Goal: Check status: Check status

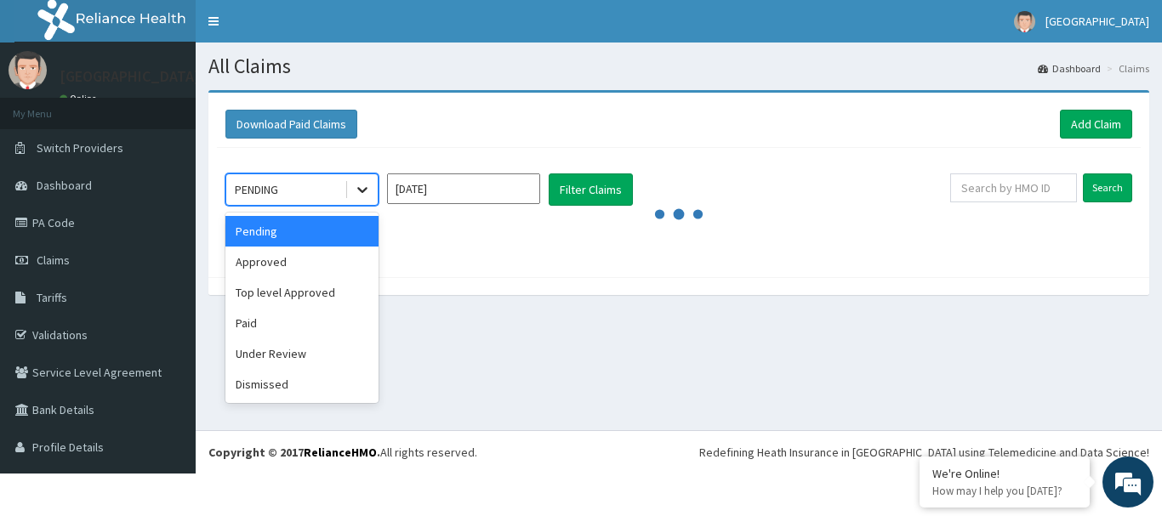
click at [367, 186] on icon at bounding box center [362, 189] width 17 height 17
click at [265, 323] on div "Paid" at bounding box center [301, 323] width 153 height 31
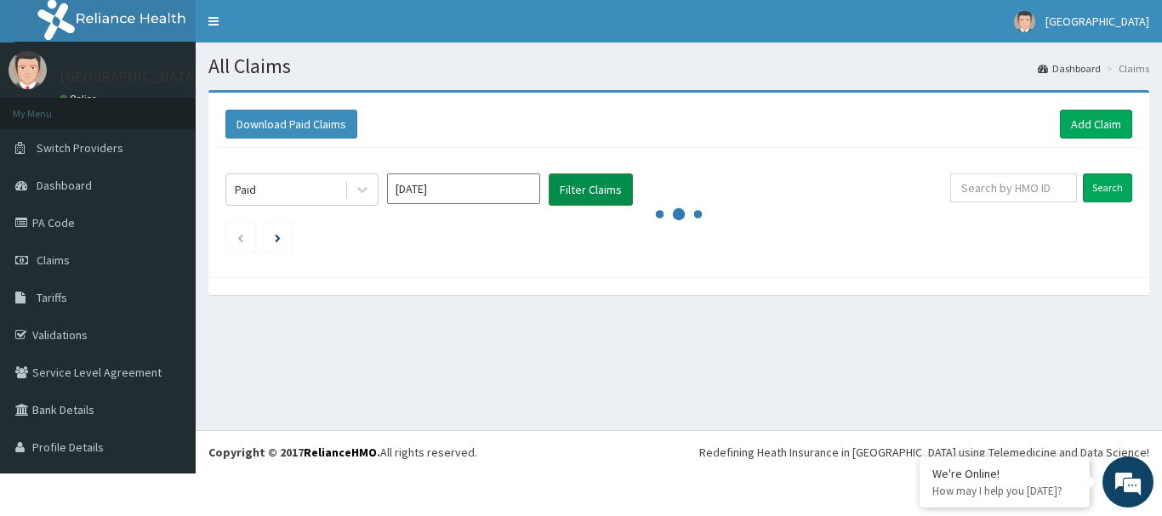
click at [579, 193] on button "Filter Claims" at bounding box center [591, 190] width 84 height 32
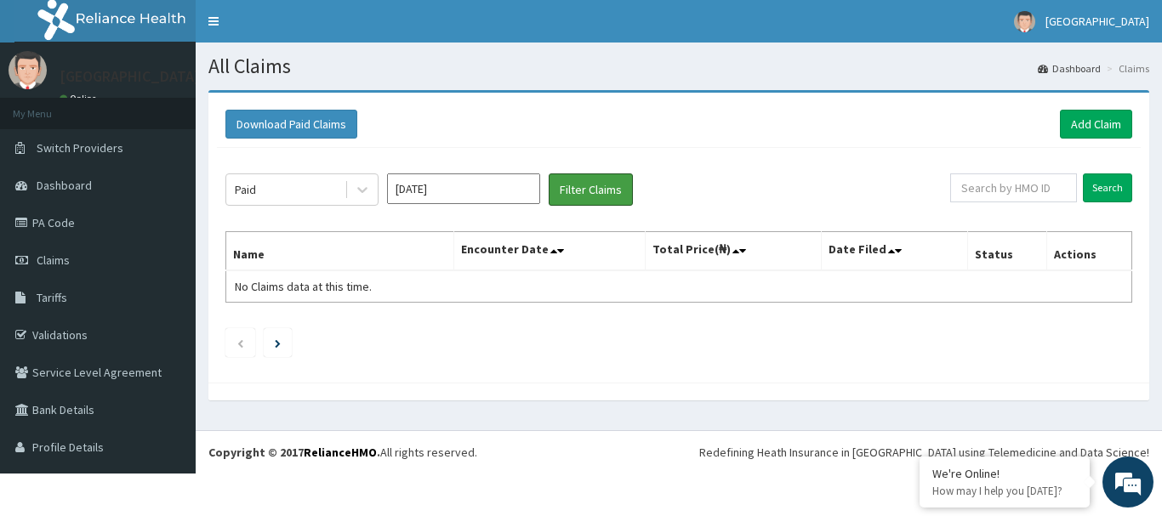
scroll to position [38, 0]
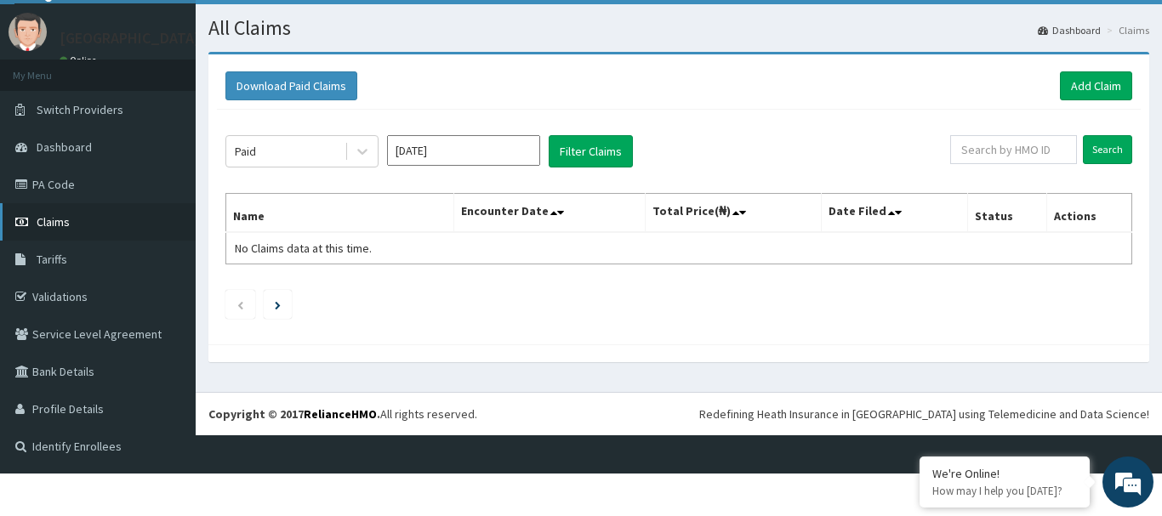
click at [40, 233] on link "Claims" at bounding box center [98, 221] width 196 height 37
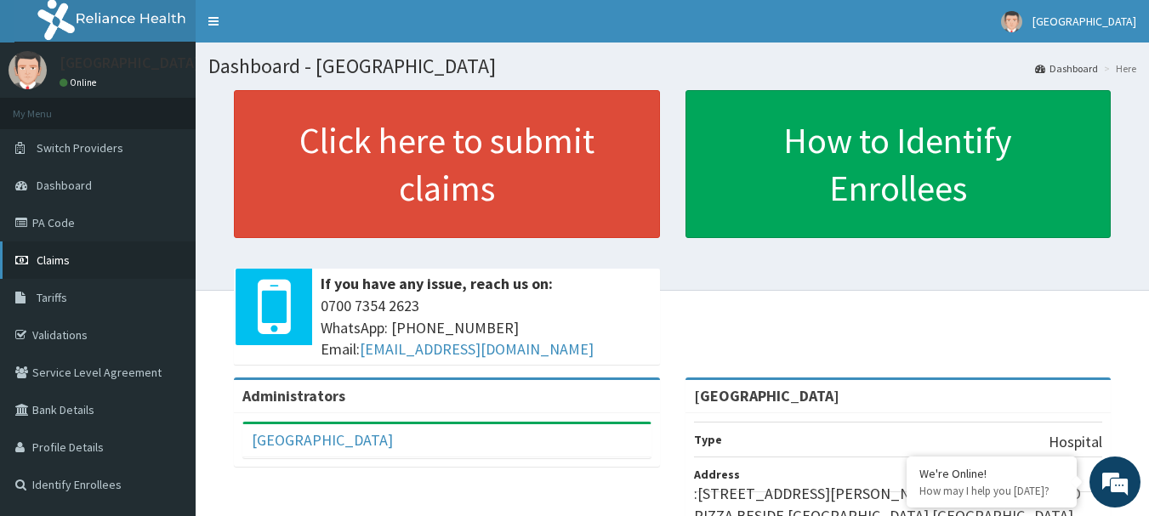
click at [82, 253] on link "Claims" at bounding box center [98, 260] width 196 height 37
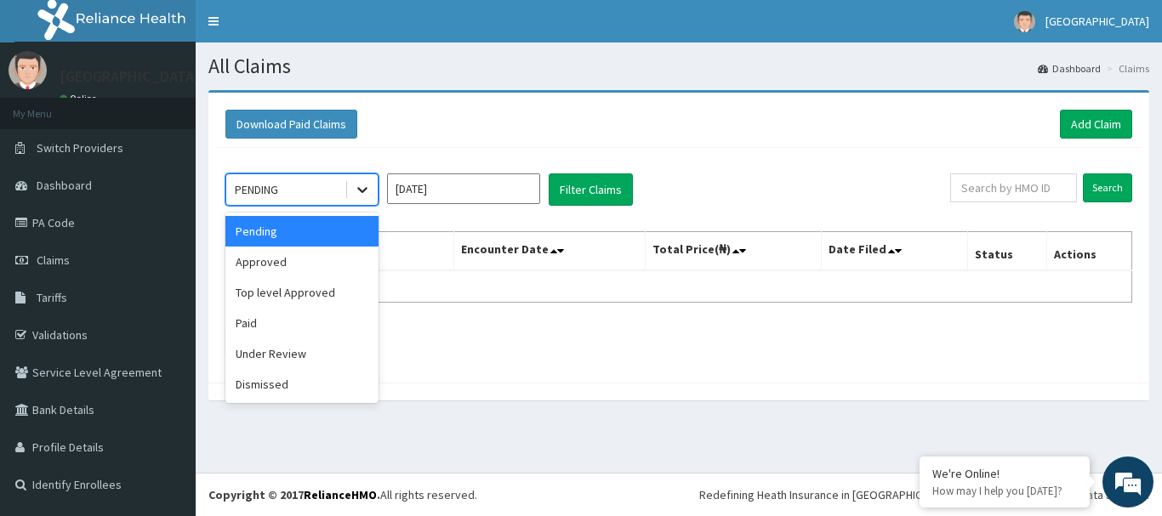
click at [363, 191] on icon at bounding box center [362, 191] width 10 height 6
click at [257, 331] on div "Paid" at bounding box center [301, 323] width 153 height 31
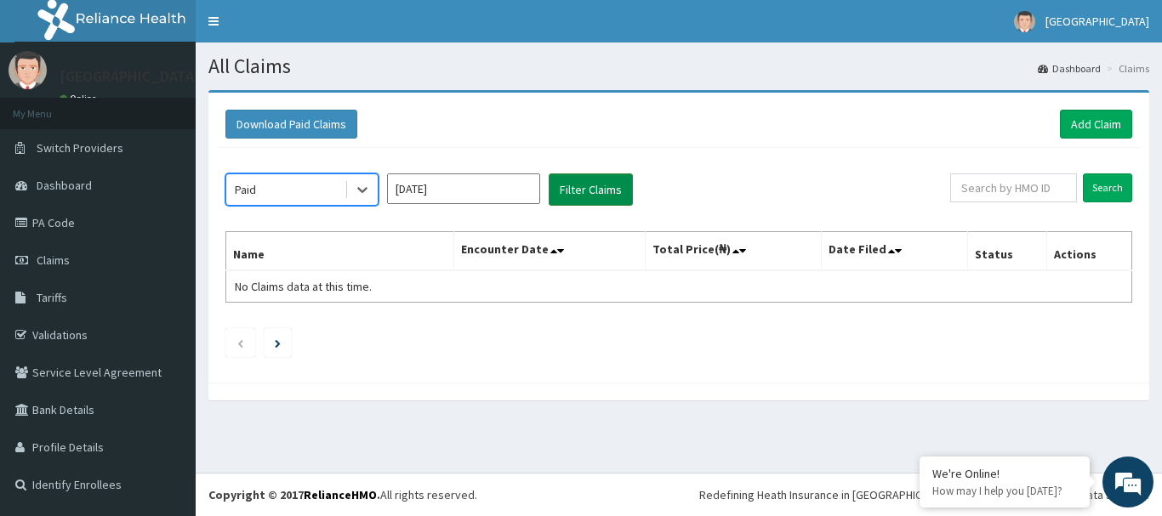
click at [572, 203] on button "Filter Claims" at bounding box center [591, 190] width 84 height 32
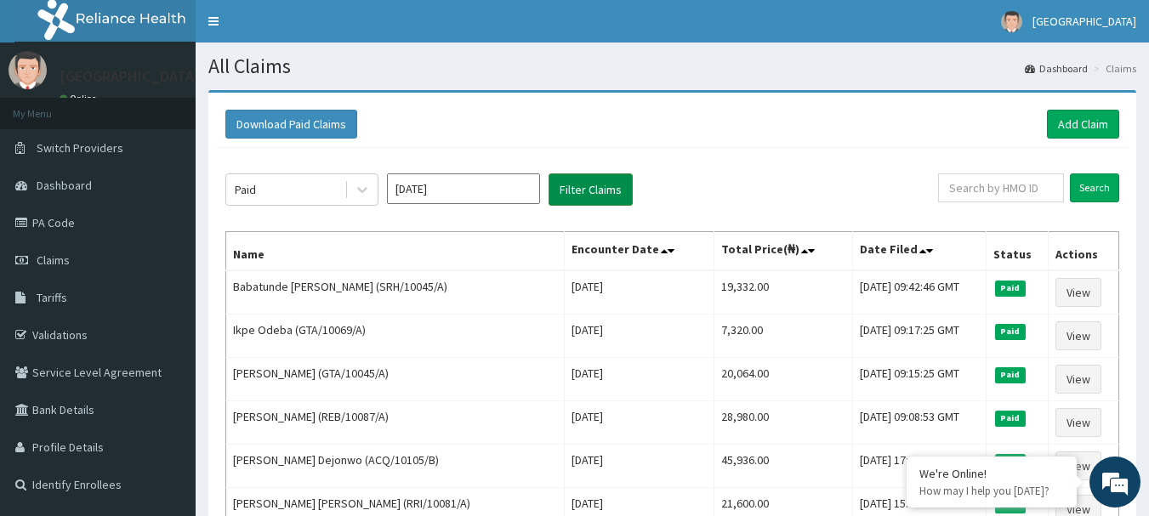
click at [572, 203] on button "Filter Claims" at bounding box center [591, 190] width 84 height 32
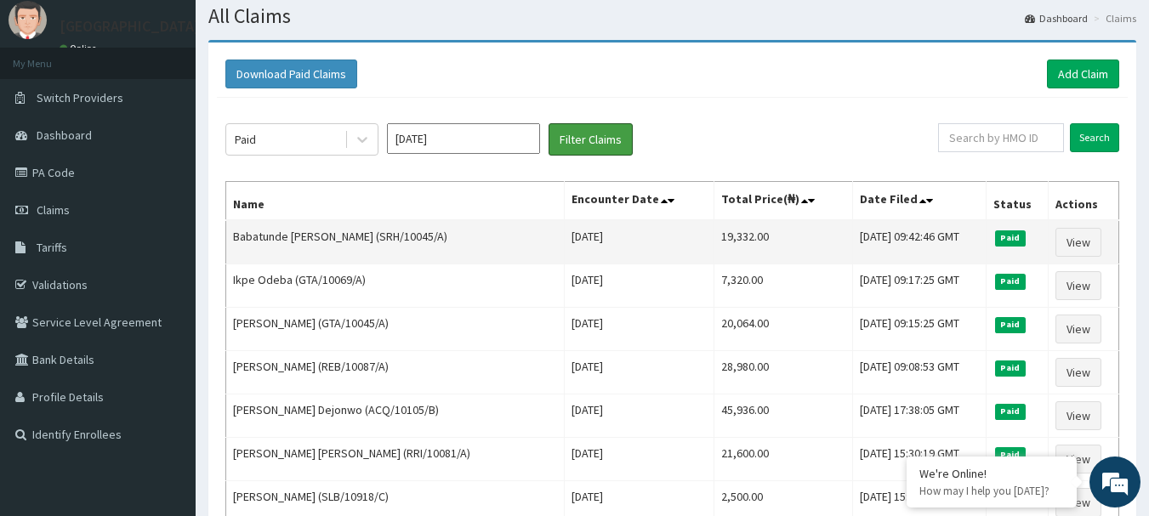
scroll to position [51, 0]
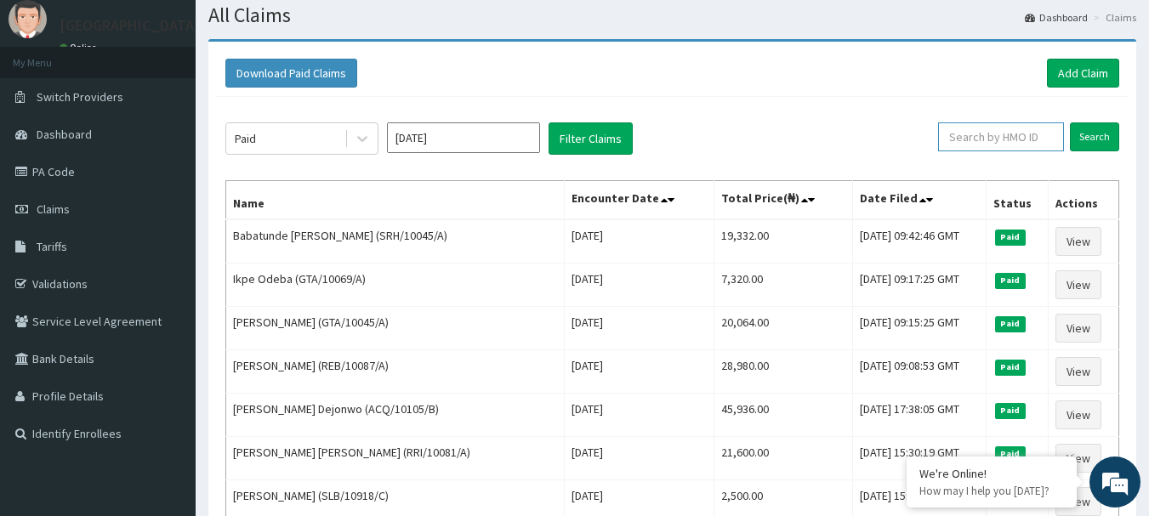
click at [987, 128] on input "text" at bounding box center [1001, 136] width 126 height 29
paste input "GTA/10006/A"
click at [987, 128] on input "GTA/10006/A" at bounding box center [974, 136] width 113 height 29
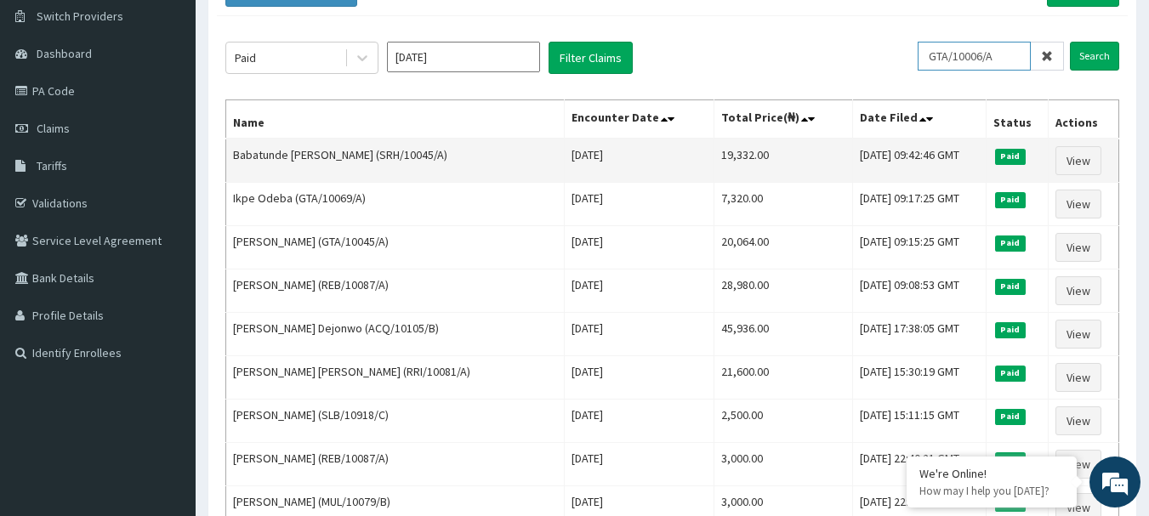
scroll to position [133, 0]
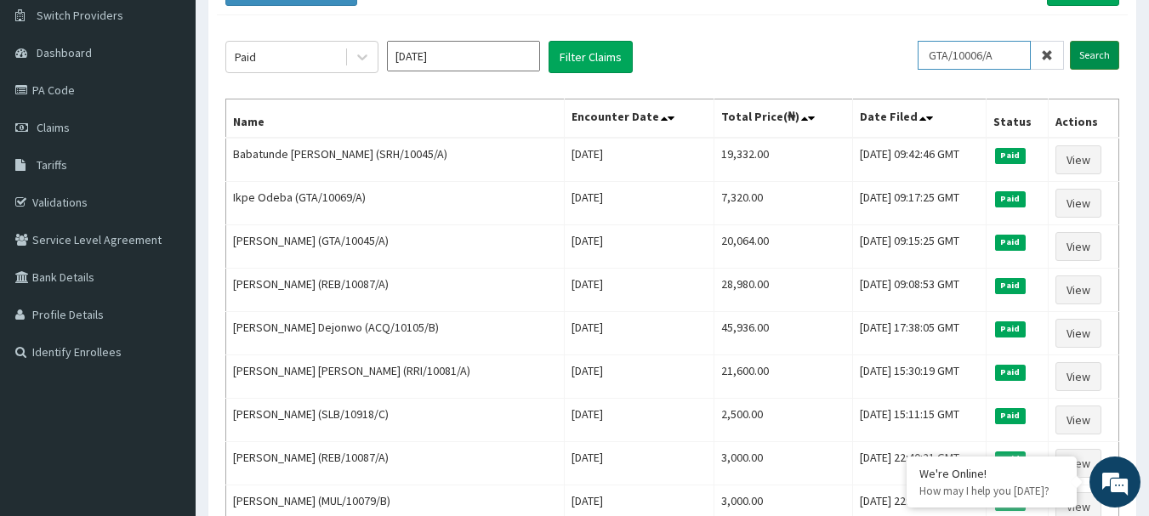
type input "GTA/10006/A"
click at [1093, 50] on input "Search" at bounding box center [1094, 55] width 49 height 29
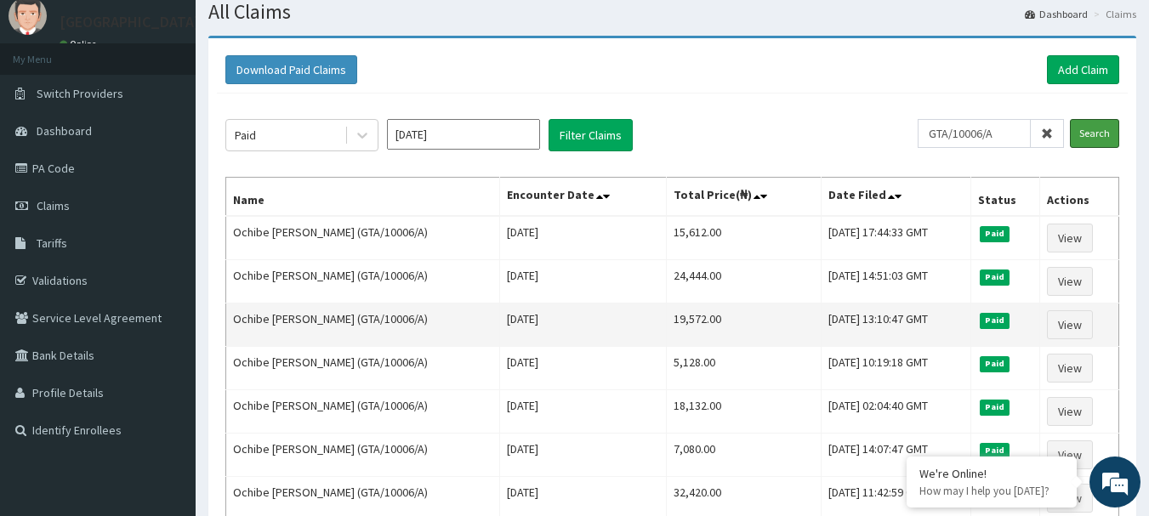
scroll to position [0, 0]
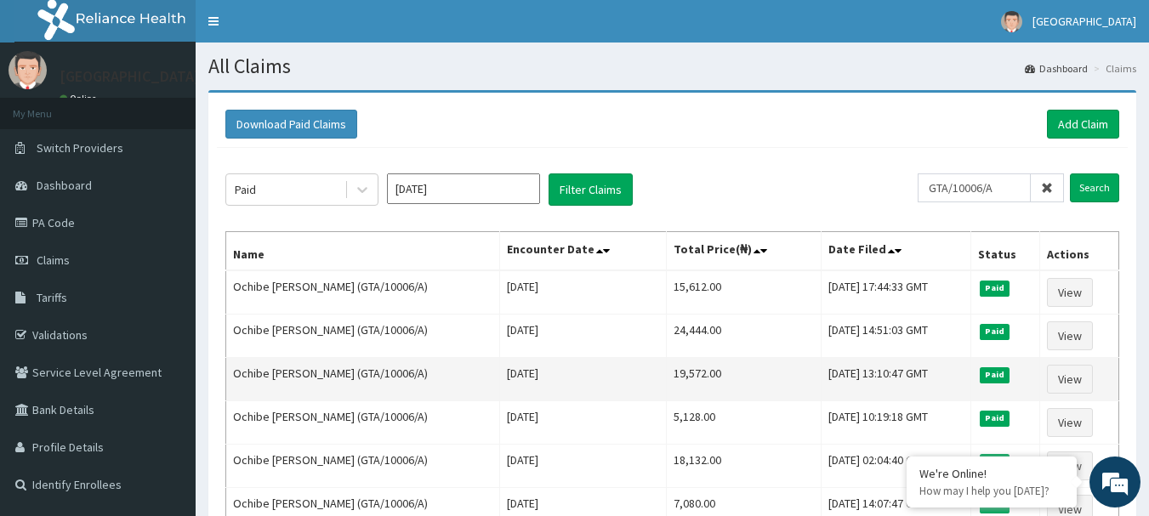
click at [822, 388] on td "Wed, 21 May 2025 13:10:47 GMT" at bounding box center [896, 379] width 149 height 43
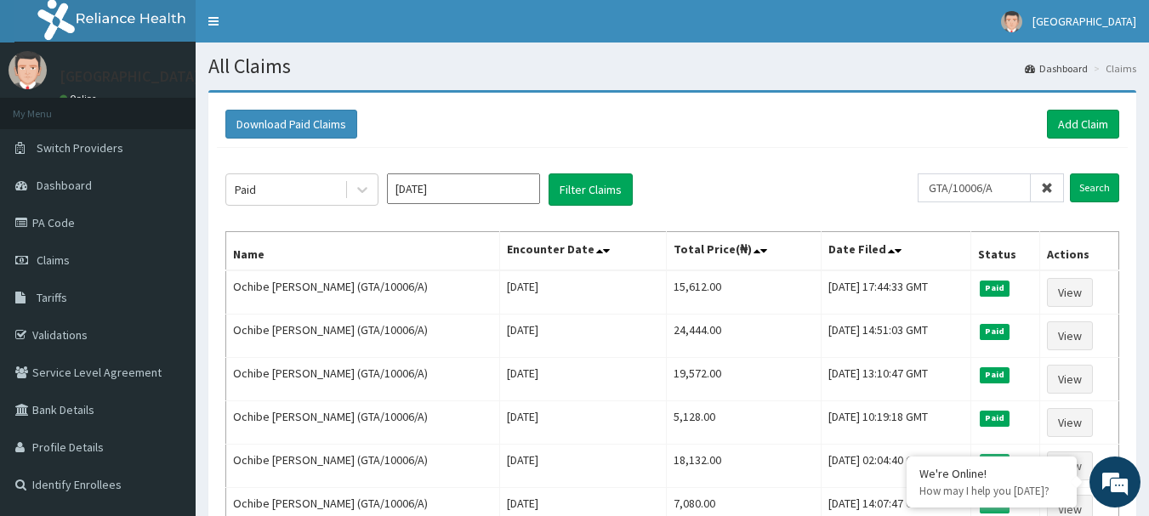
click at [247, 55] on h1 "All Claims" at bounding box center [672, 66] width 928 height 22
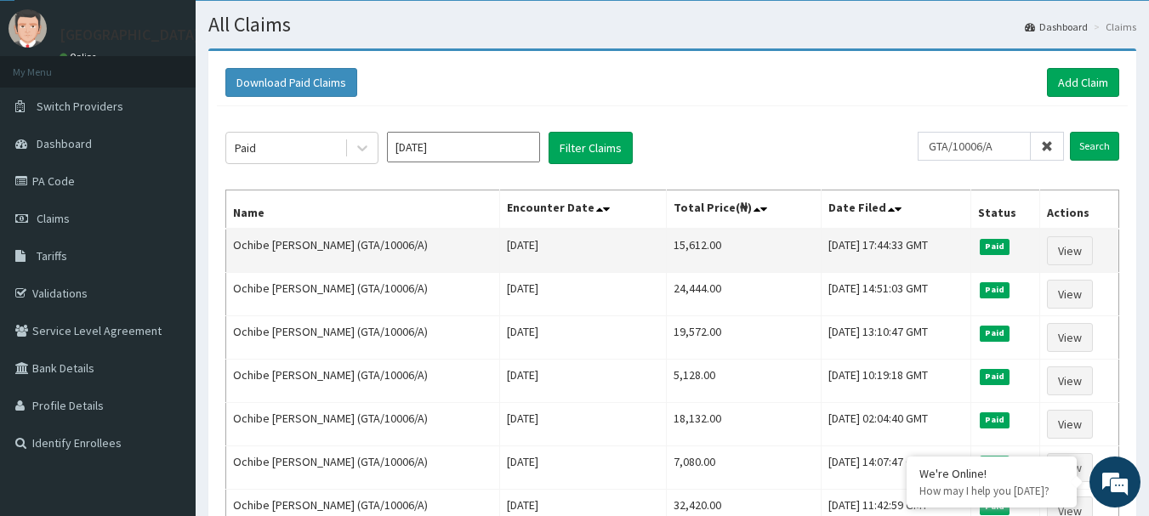
scroll to position [40, 0]
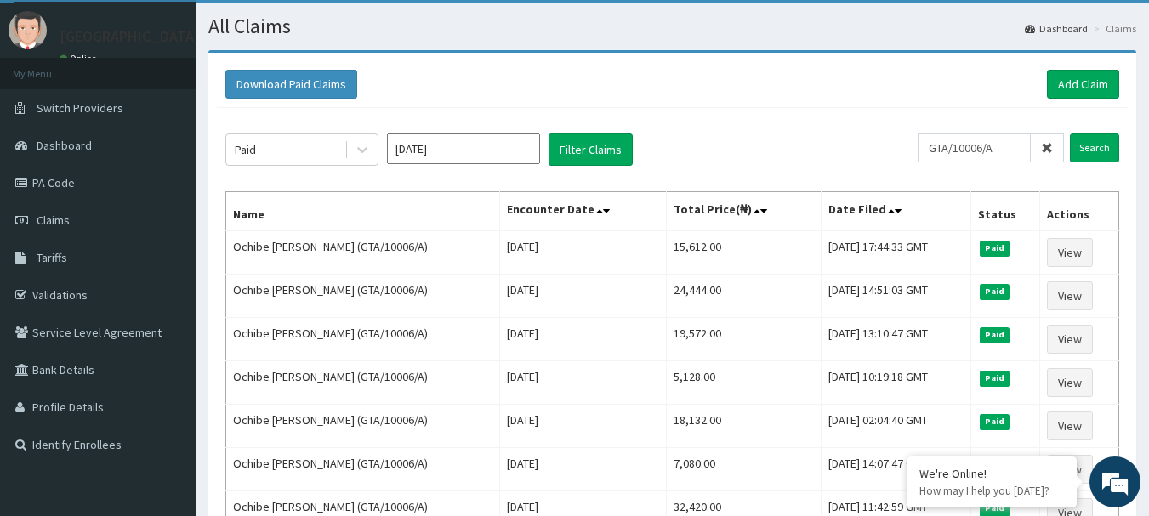
click at [1045, 153] on icon at bounding box center [1047, 148] width 12 height 12
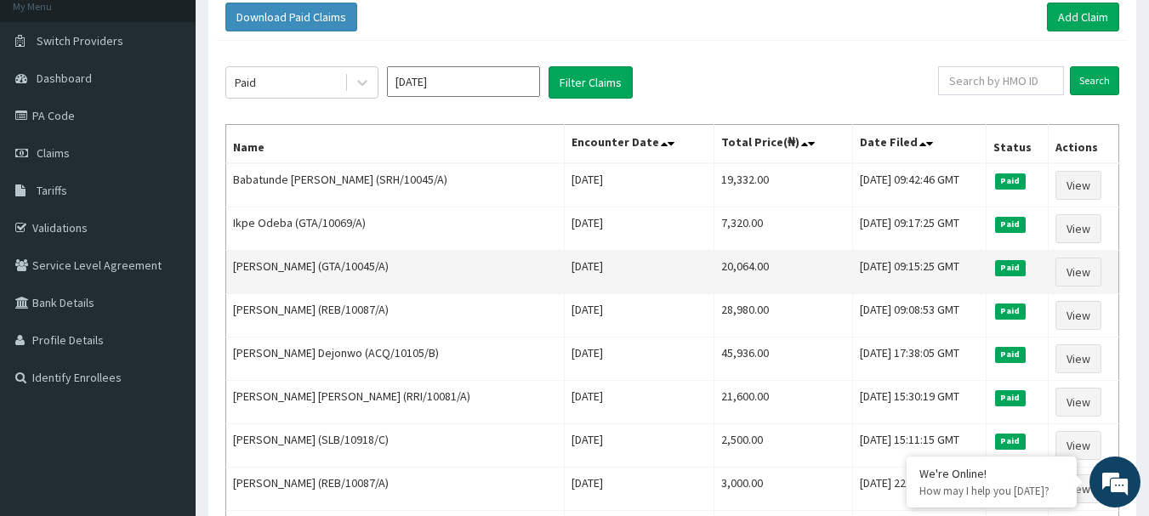
scroll to position [99, 0]
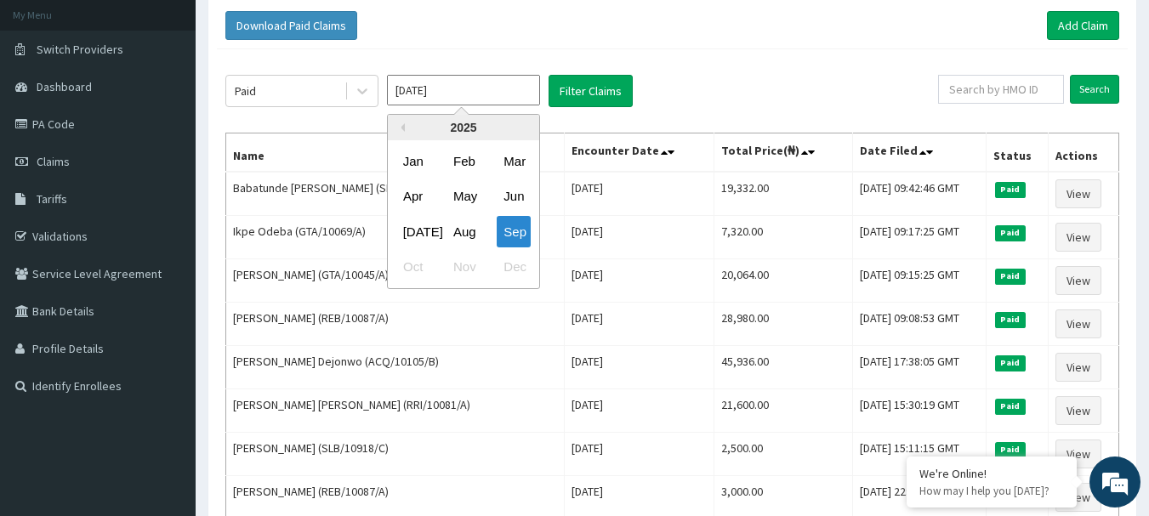
click at [498, 93] on input "[DATE]" at bounding box center [463, 90] width 153 height 31
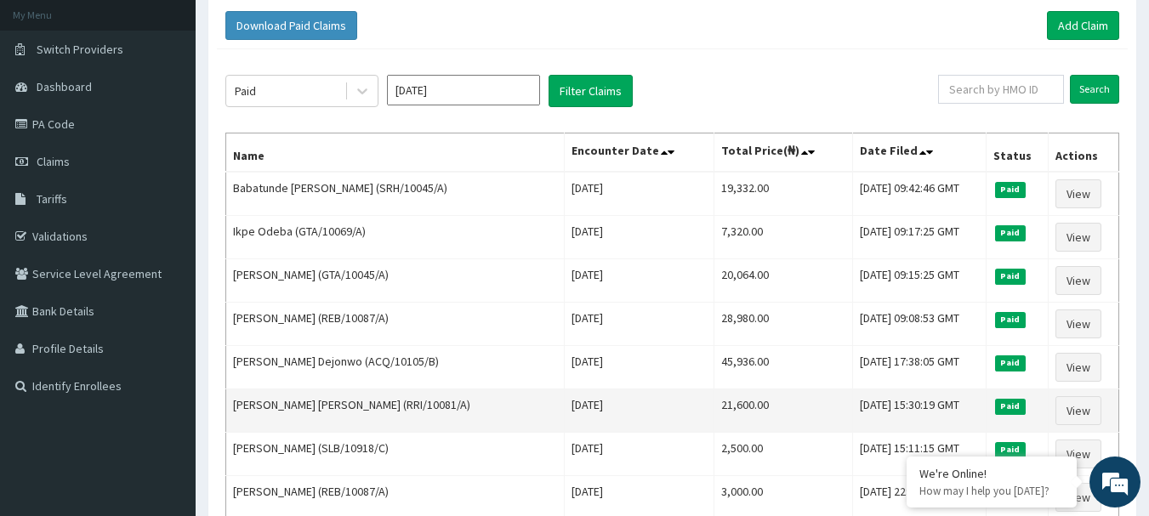
click at [540, 424] on td "Deborah Morogooluwa Oyetunde (RRI/10081/A)" at bounding box center [395, 411] width 339 height 43
